Goal: Transaction & Acquisition: Purchase product/service

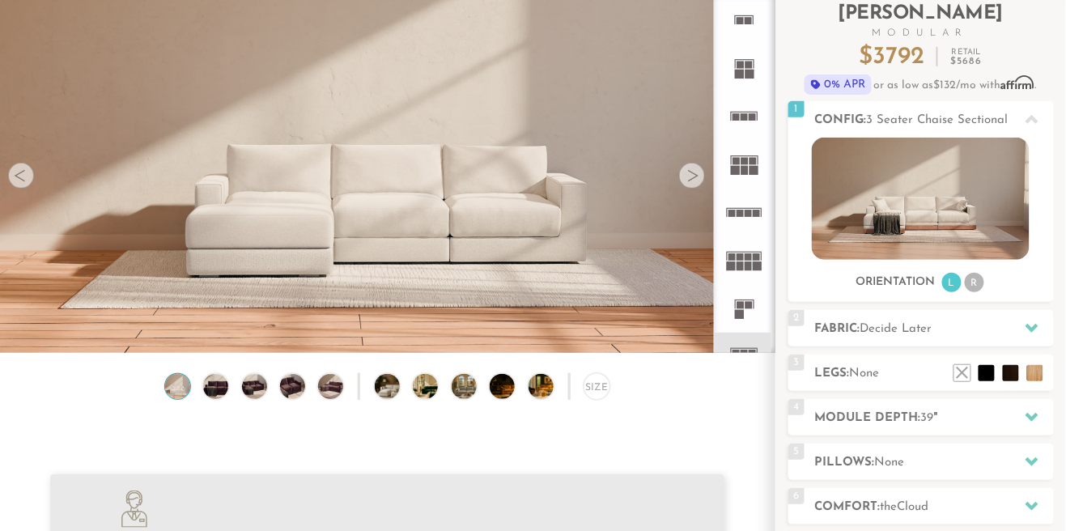
scroll to position [108, 0]
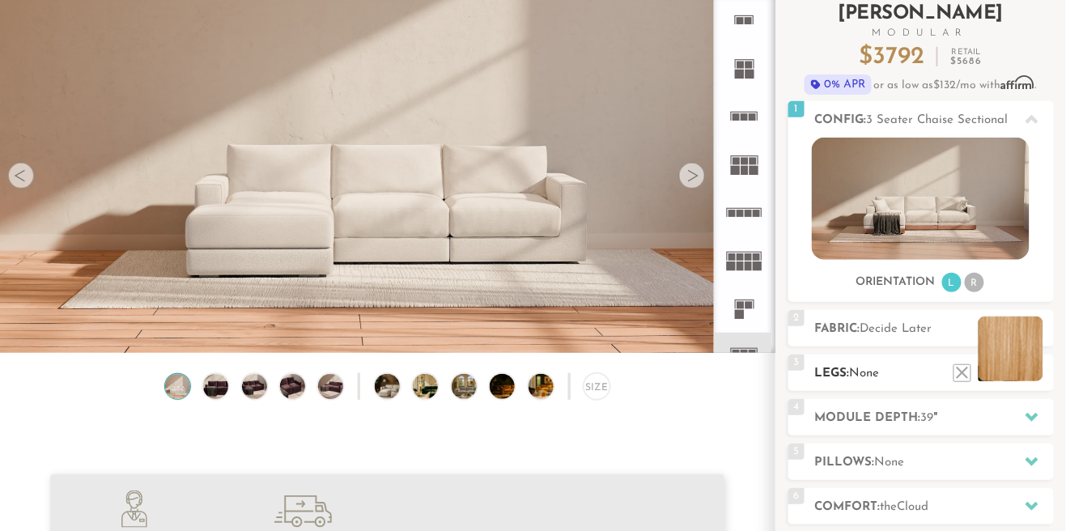
click at [1037, 374] on li at bounding box center [1010, 348] width 65 height 65
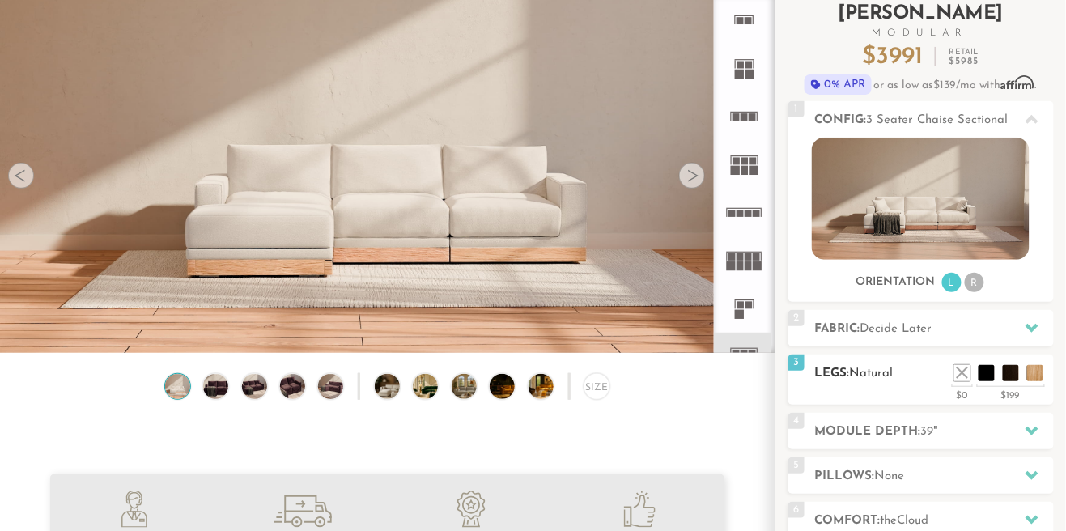
click at [935, 378] on h2 "Legs: Natural" at bounding box center [934, 373] width 239 height 19
click at [1013, 374] on li at bounding box center [986, 348] width 65 height 65
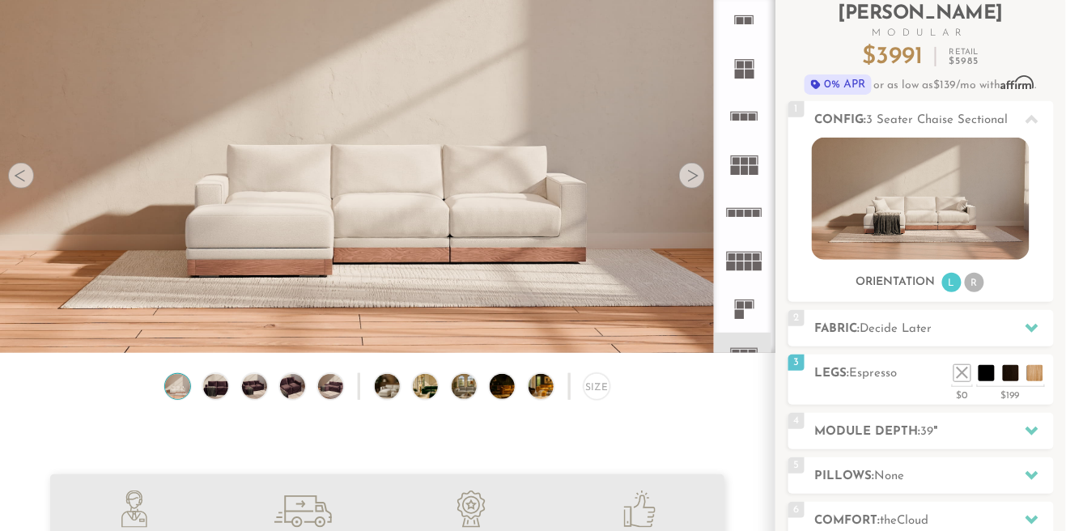
click at [700, 178] on div at bounding box center [692, 176] width 26 height 26
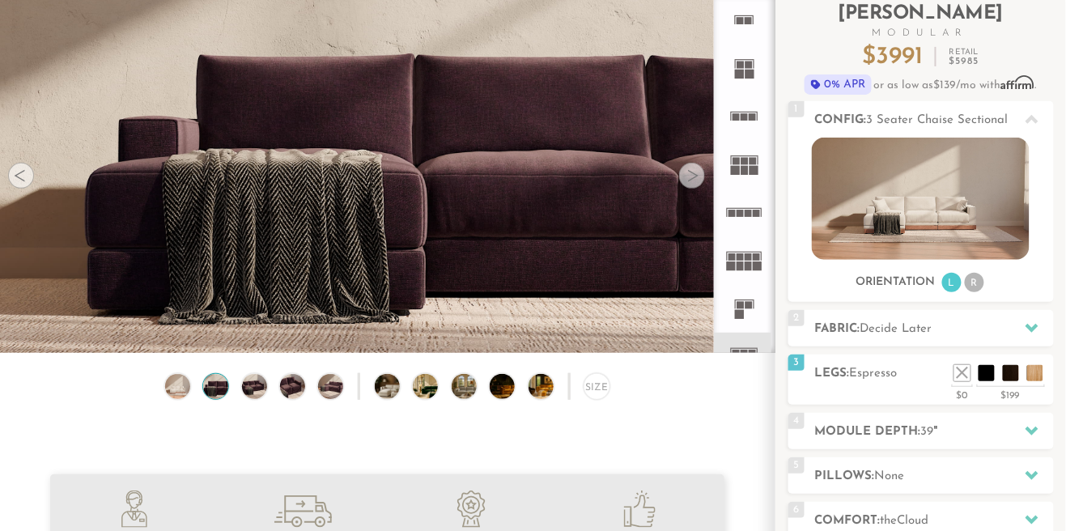
click at [698, 177] on div at bounding box center [692, 176] width 26 height 26
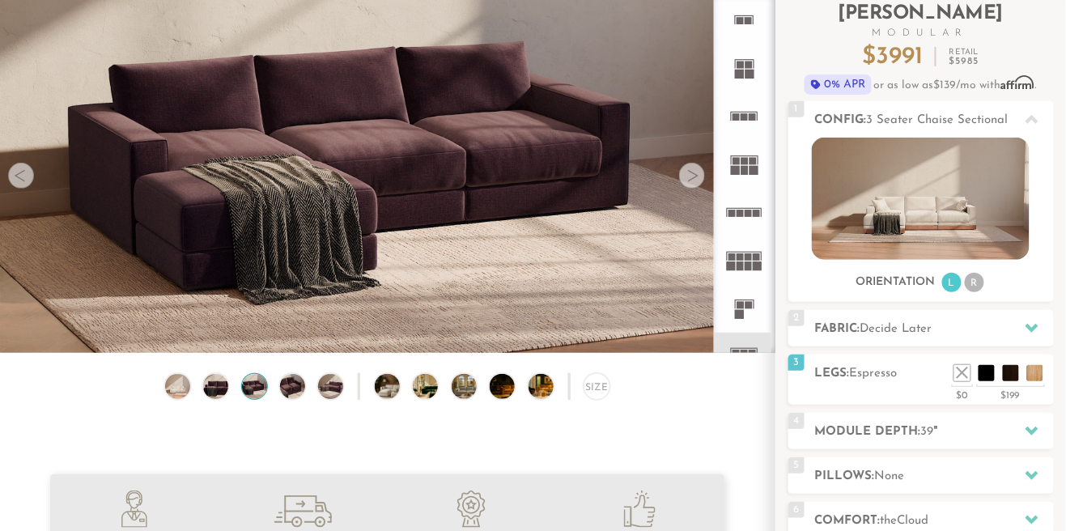
click at [692, 175] on div at bounding box center [692, 176] width 26 height 26
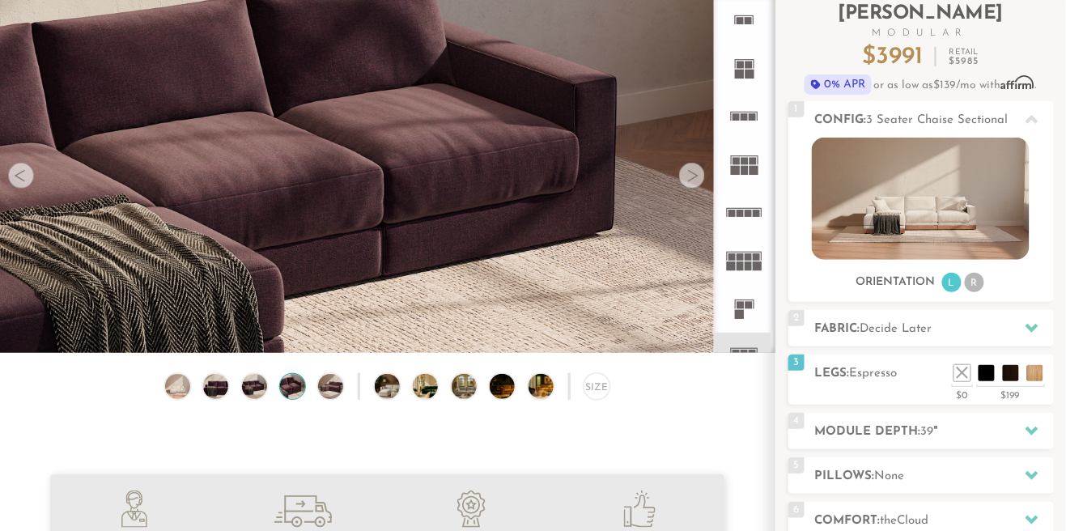
click at [694, 179] on div at bounding box center [692, 176] width 26 height 26
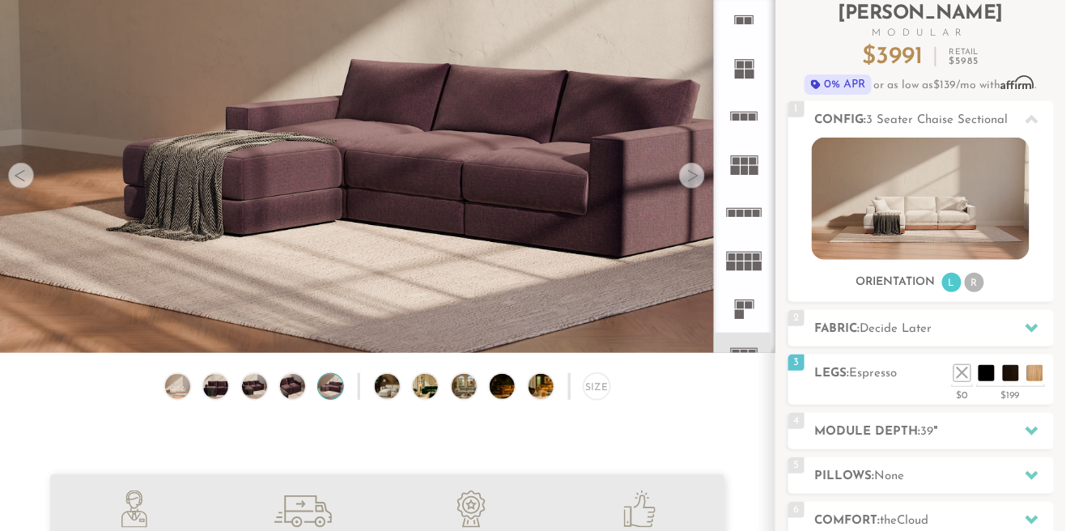
click at [699, 172] on div at bounding box center [692, 176] width 26 height 26
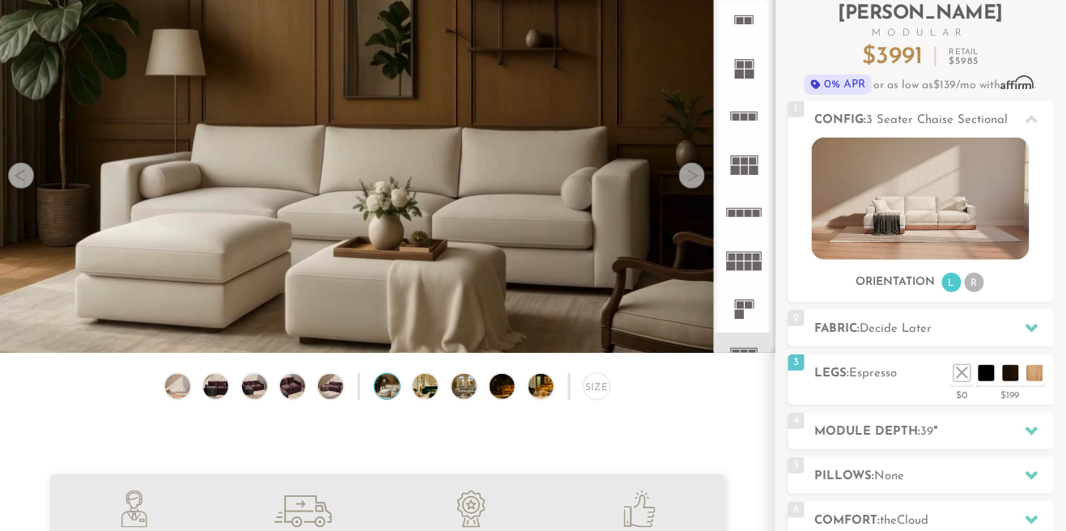
click at [696, 178] on div at bounding box center [692, 176] width 26 height 26
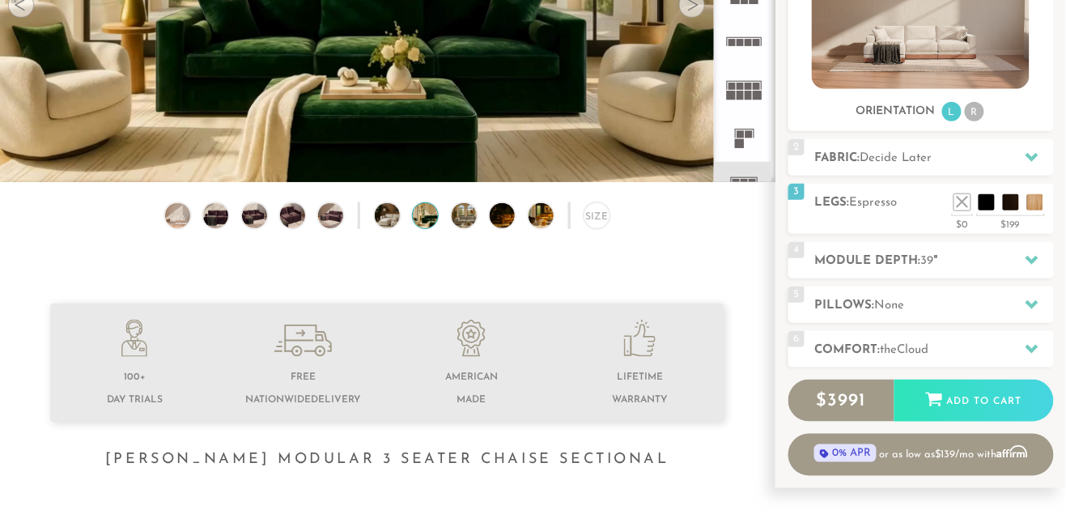
scroll to position [282, 0]
